Goal: Transaction & Acquisition: Purchase product/service

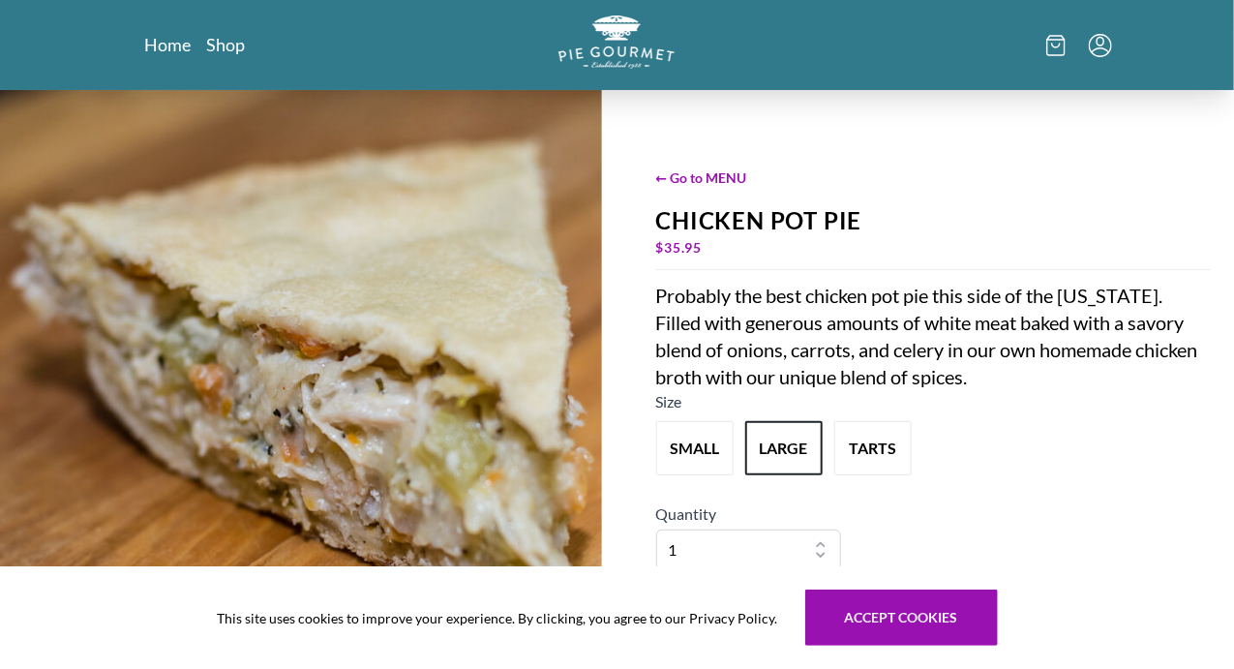
scroll to position [261, 0]
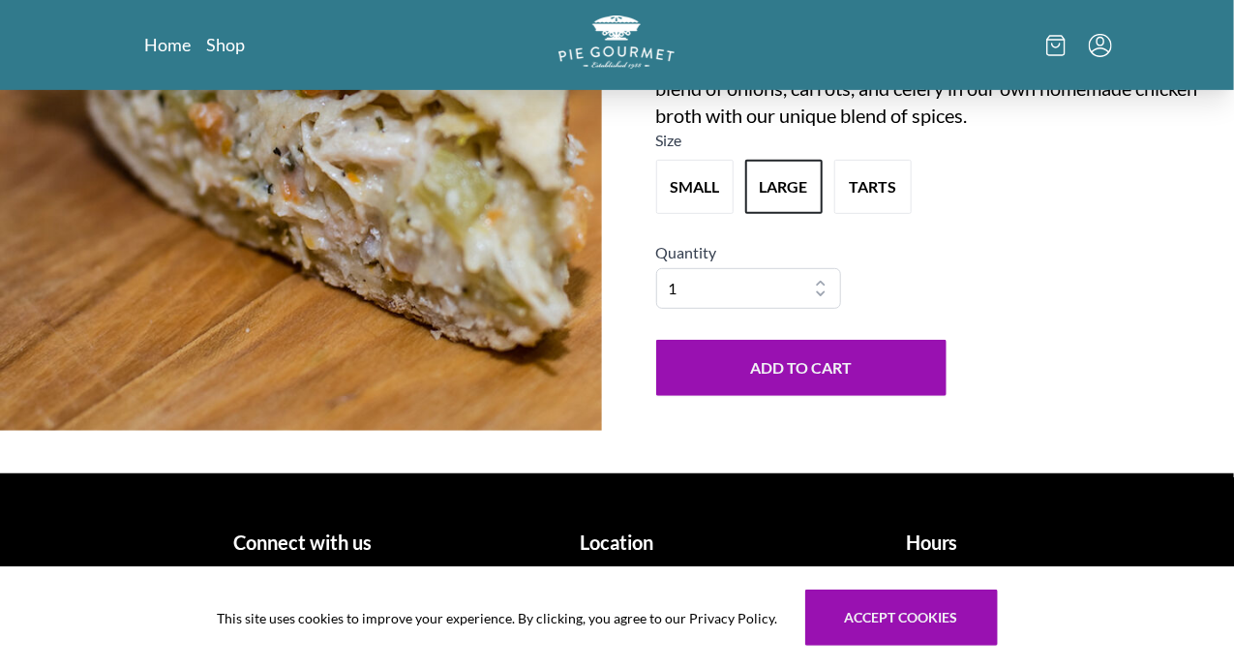
click at [645, 538] on h1 "Location" at bounding box center [617, 542] width 299 height 29
click at [609, 548] on h1 "Location" at bounding box center [617, 542] width 299 height 29
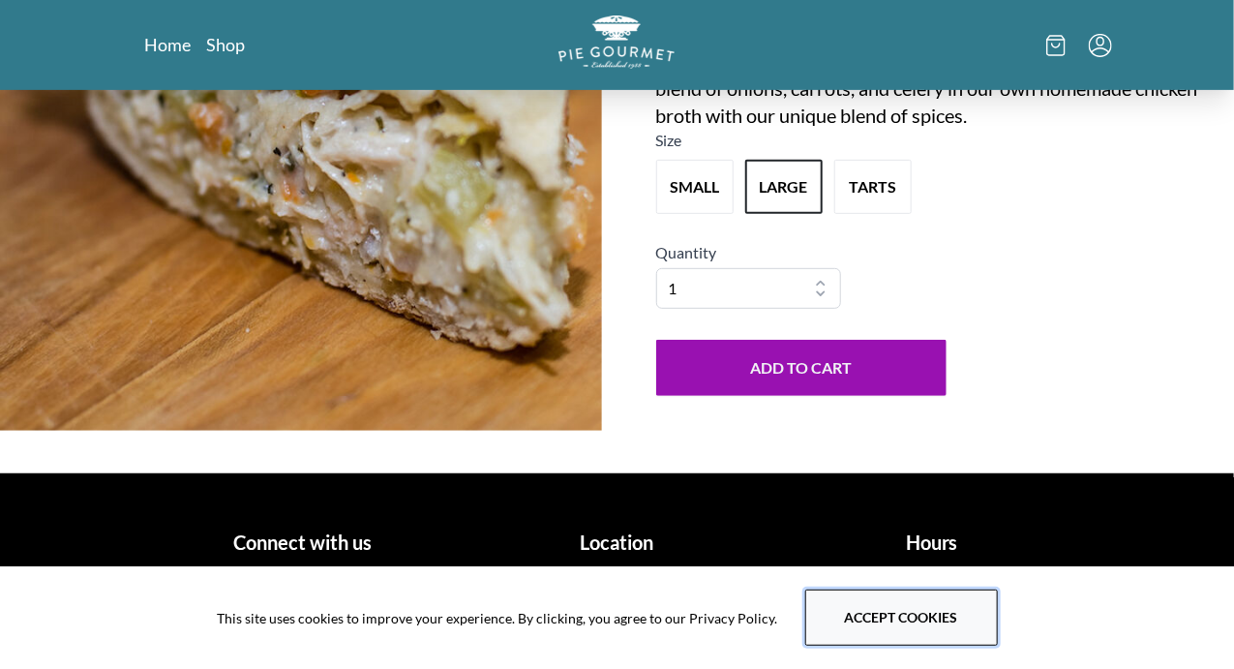
click at [951, 615] on button "Accept cookies" at bounding box center [902, 618] width 193 height 56
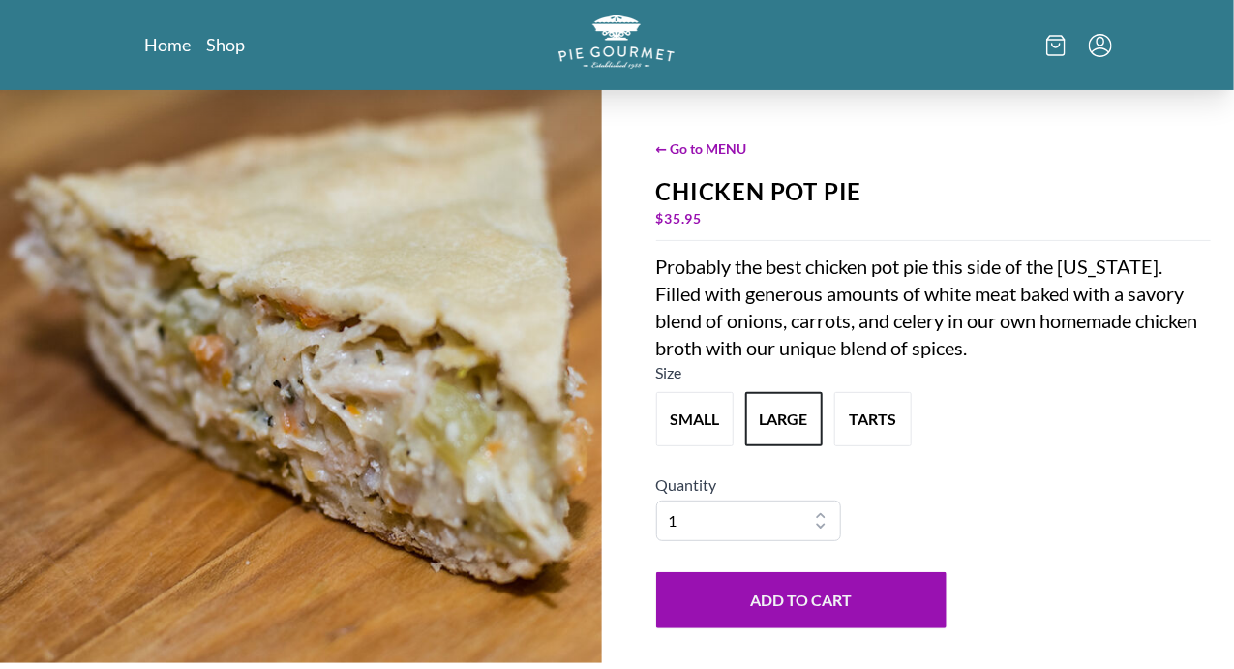
scroll to position [0, 0]
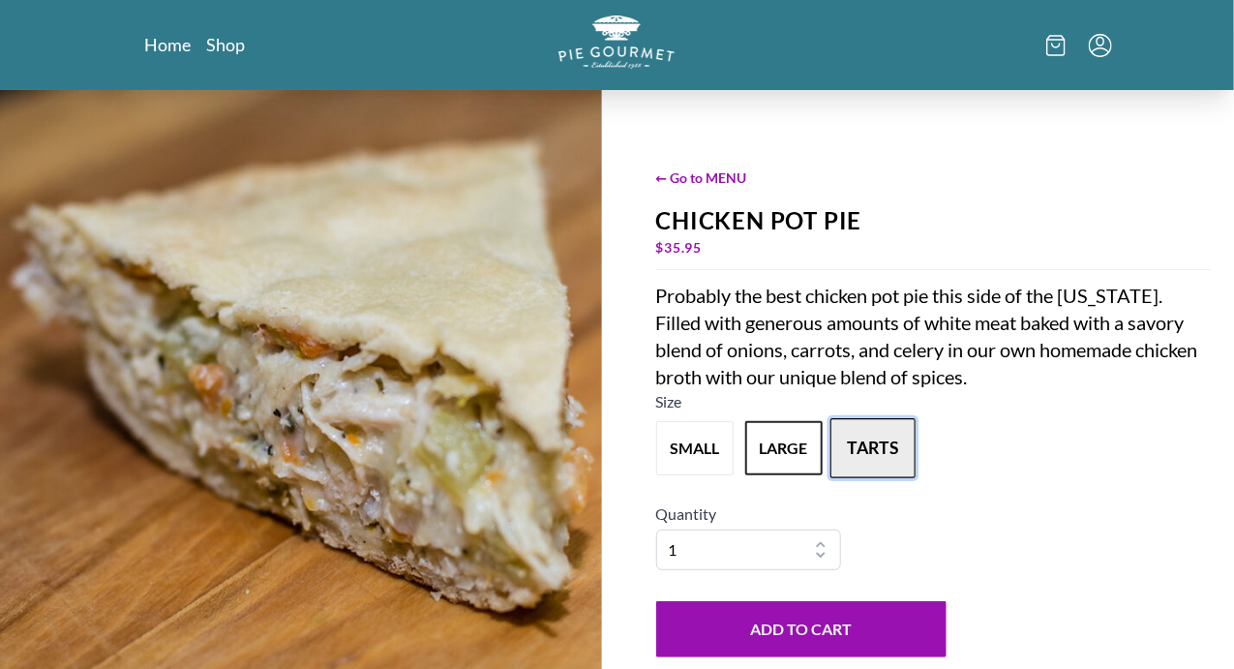
click at [867, 461] on button "tarts" at bounding box center [873, 448] width 85 height 60
click at [780, 455] on button "large" at bounding box center [784, 448] width 85 height 60
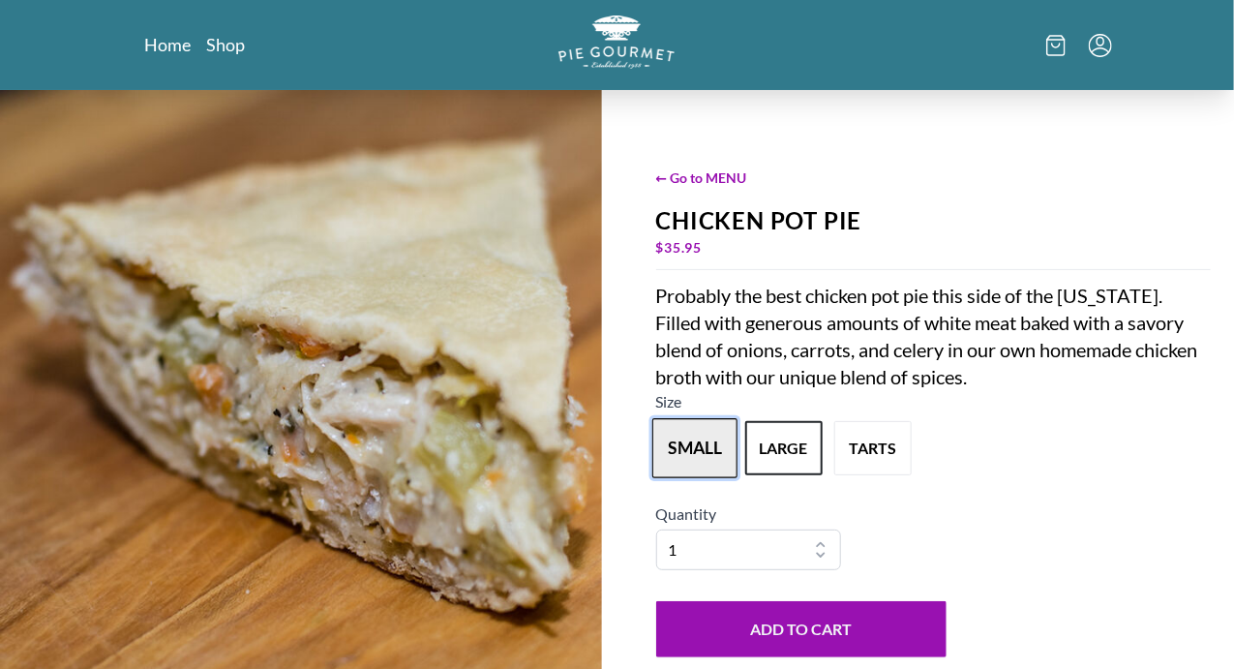
click at [709, 463] on button "small" at bounding box center [695, 448] width 85 height 60
click at [776, 446] on button "large" at bounding box center [784, 448] width 85 height 60
click at [145, 44] on link "Home" at bounding box center [168, 44] width 47 height 23
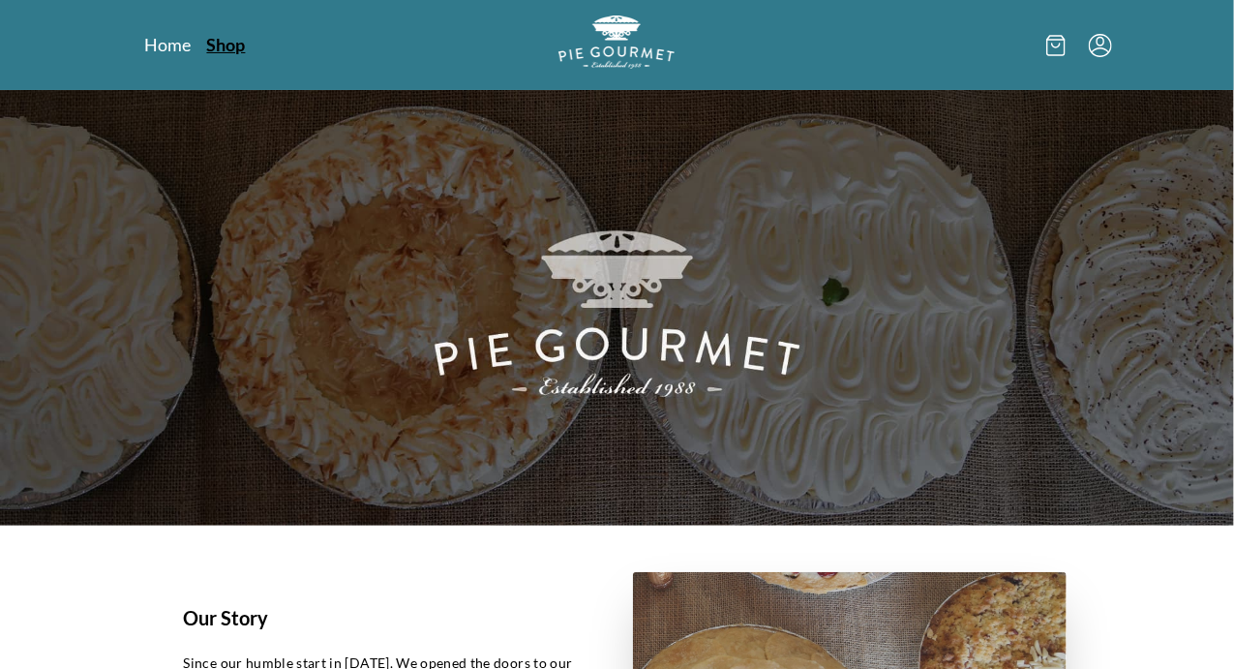
click at [207, 46] on link "Shop" at bounding box center [226, 44] width 39 height 23
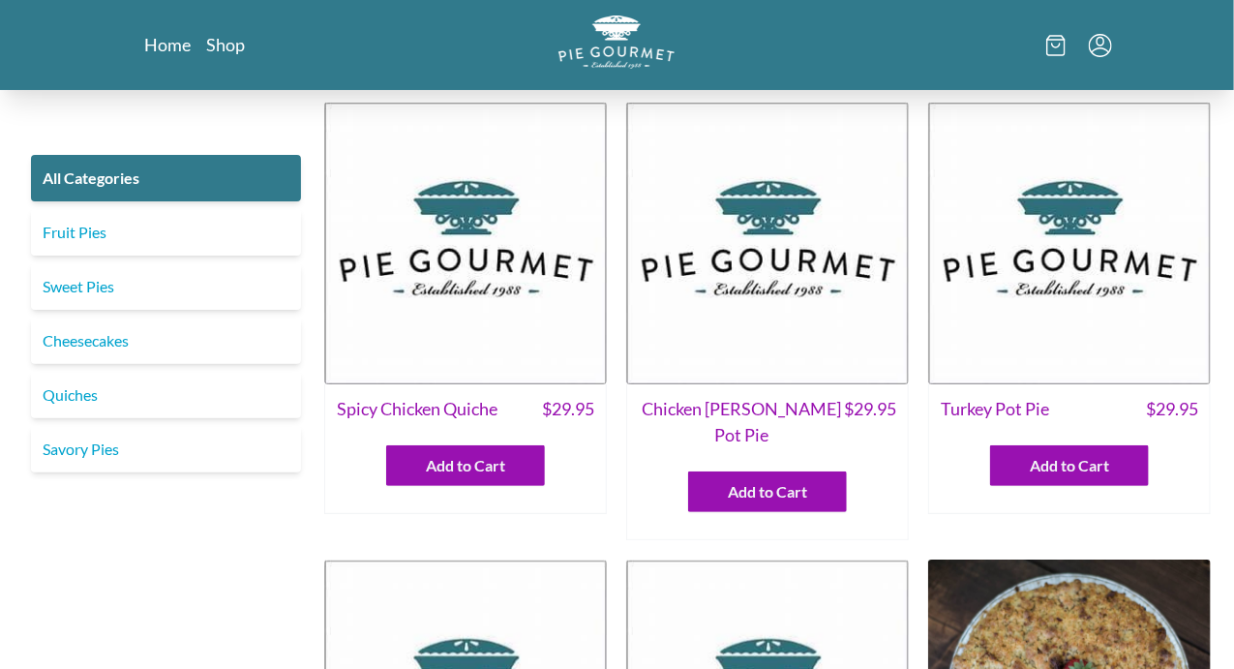
click at [1086, 242] on img at bounding box center [1069, 243] width 283 height 283
